Goal: Browse casually

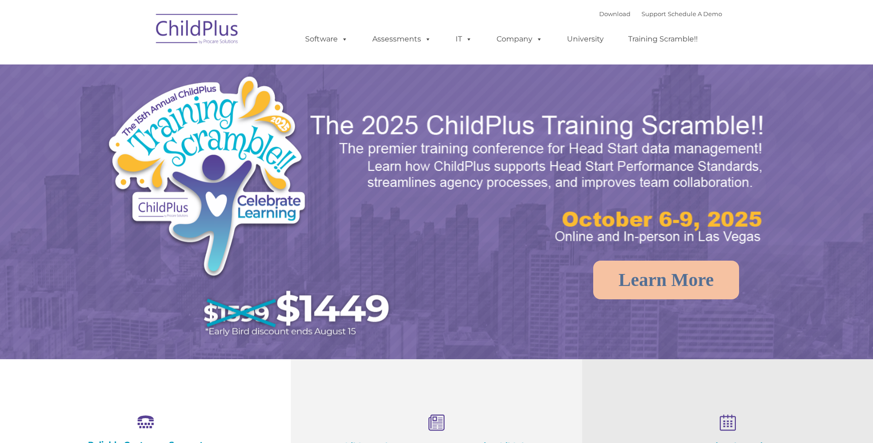
select select "MEDIUM"
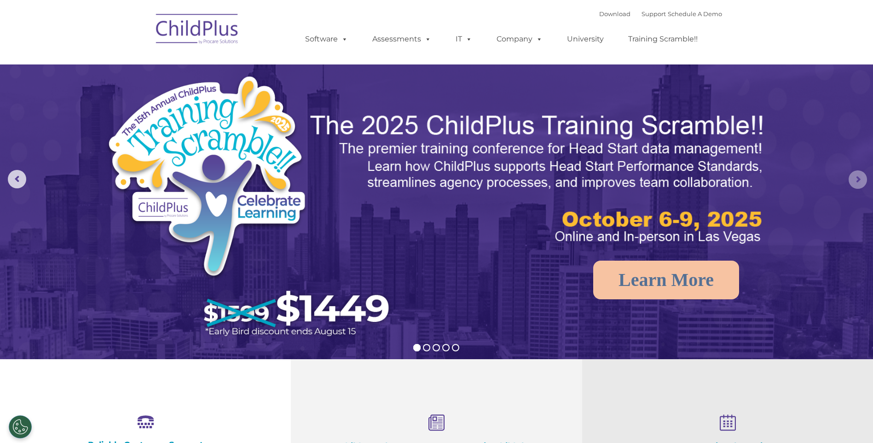
click at [865, 186] on rs-arrow at bounding box center [858, 179] width 18 height 18
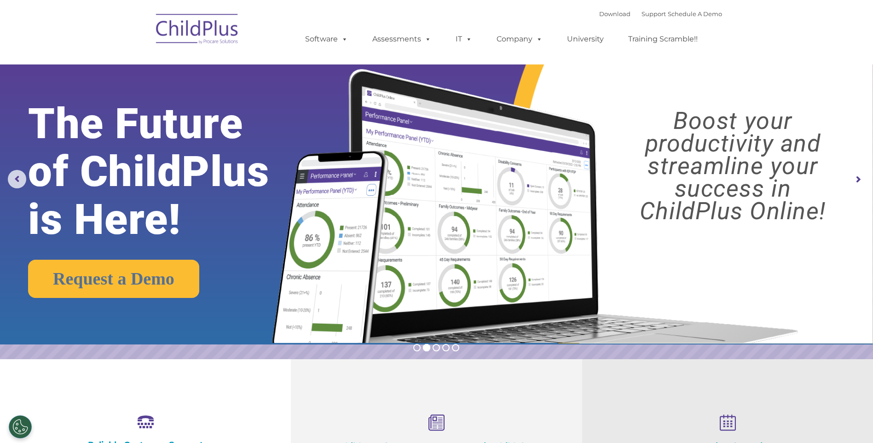
click at [864, 186] on rs-arrow at bounding box center [858, 179] width 18 height 18
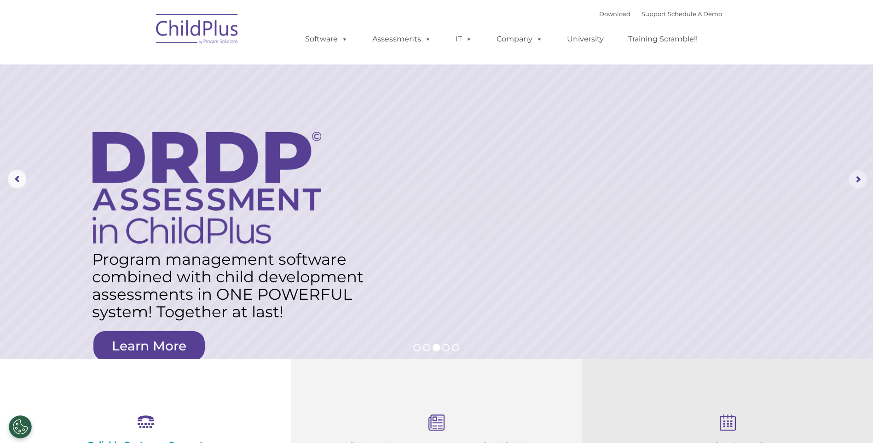
click at [858, 182] on rs-arrow at bounding box center [858, 179] width 18 height 18
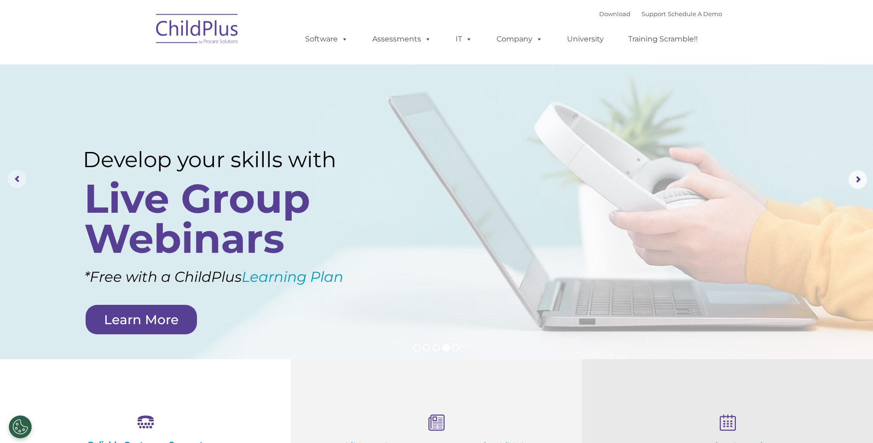
click at [17, 173] on rs-arrow at bounding box center [17, 179] width 18 height 18
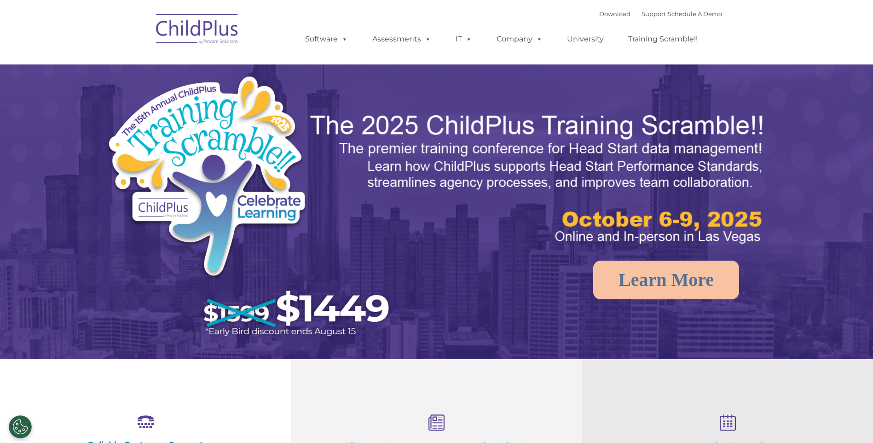
select select "MEDIUM"
